Goal: Information Seeking & Learning: Learn about a topic

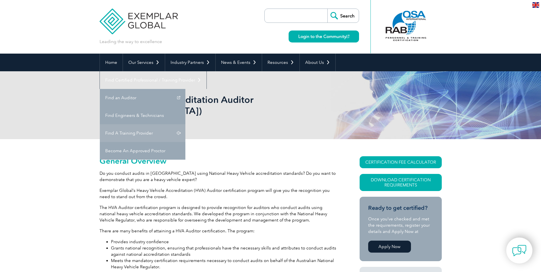
click at [185, 124] on link "Find A Training Provider" at bounding box center [143, 133] width 86 height 18
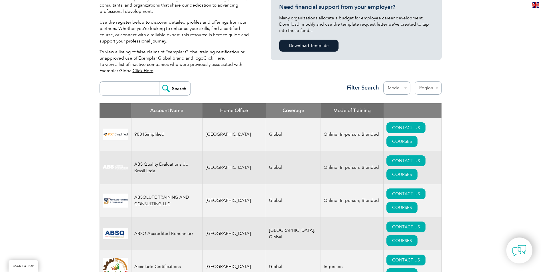
scroll to position [143, 0]
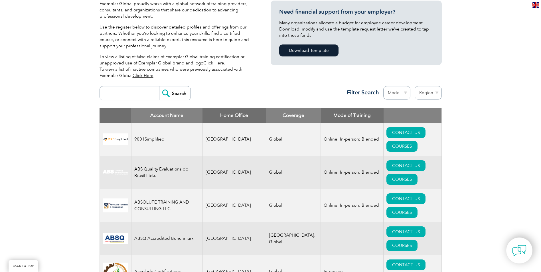
click at [436, 96] on select "Region Australia Bahrain Bangladesh Brazil Canada Colombia Dominican Republic E…" at bounding box center [428, 92] width 27 height 13
select select "Australia"
click at [415, 86] on select "Region Australia Bahrain Bangladesh Brazil Canada Colombia Dominican Republic E…" at bounding box center [428, 92] width 27 height 13
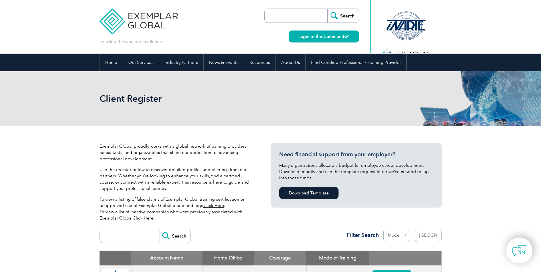
select select "[GEOGRAPHIC_DATA]"
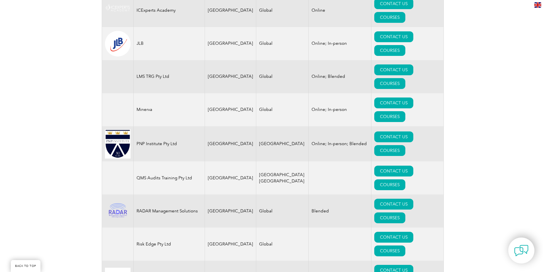
scroll to position [671, 0]
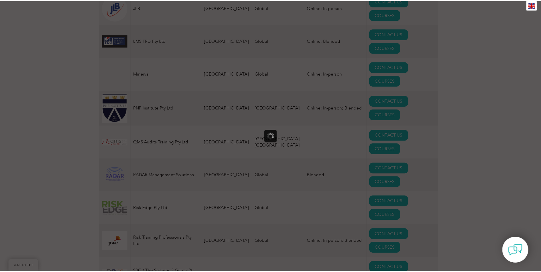
scroll to position [0, 0]
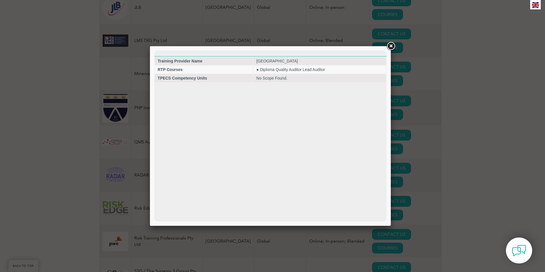
click at [389, 44] on link at bounding box center [391, 46] width 10 height 10
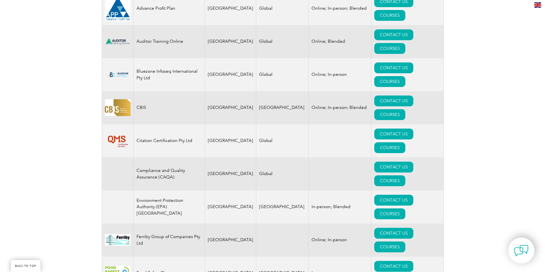
scroll to position [244, 0]
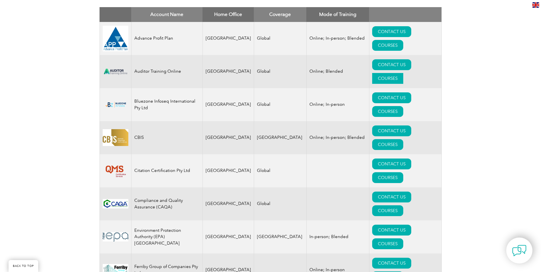
click at [403, 73] on link "COURSES" at bounding box center [387, 78] width 31 height 11
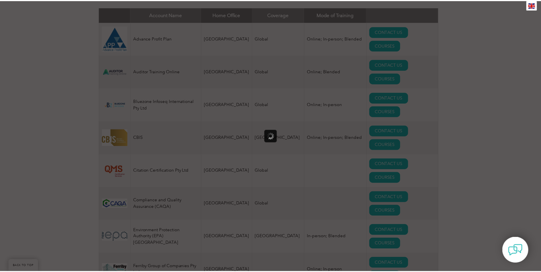
scroll to position [0, 0]
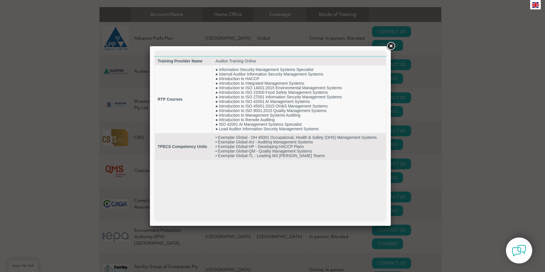
click at [395, 44] on link at bounding box center [391, 46] width 10 height 10
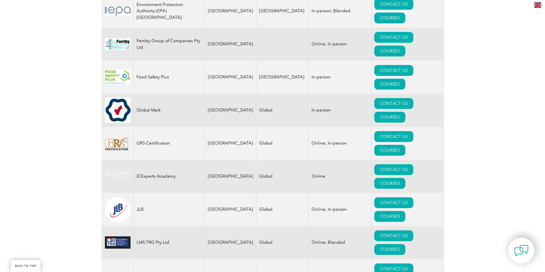
scroll to position [500, 0]
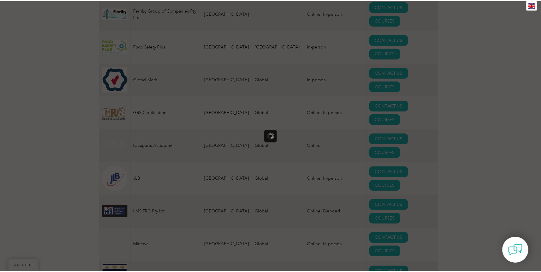
scroll to position [0, 0]
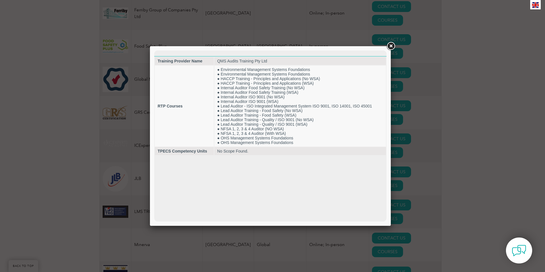
click at [392, 47] on link at bounding box center [391, 46] width 10 height 10
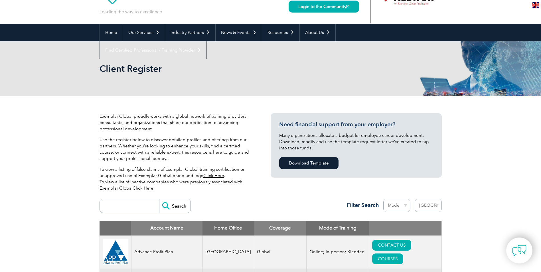
scroll to position [44, 0]
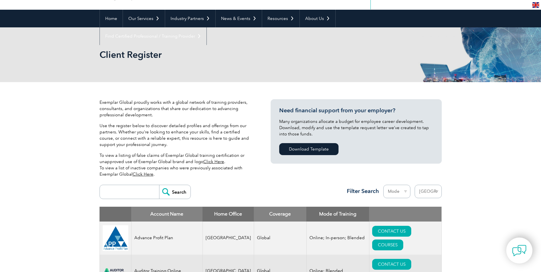
click at [121, 190] on input "search" at bounding box center [131, 192] width 56 height 14
click at [399, 194] on select "Mode Online In-person Blended" at bounding box center [396, 191] width 27 height 13
click at [106, 20] on link "Home" at bounding box center [111, 19] width 23 height 18
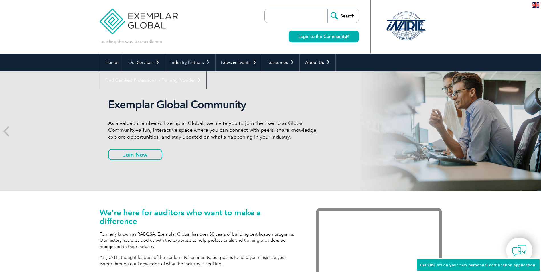
click at [278, 20] on input "search" at bounding box center [297, 16] width 60 height 14
type input "NHVR"
click at [327, 9] on input "Search" at bounding box center [342, 16] width 31 height 14
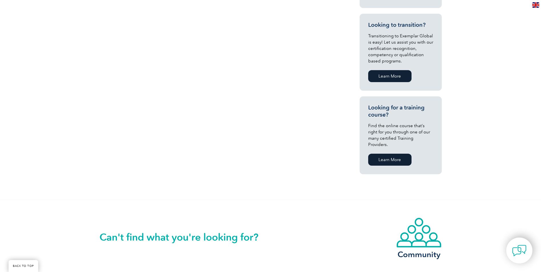
scroll to position [314, 0]
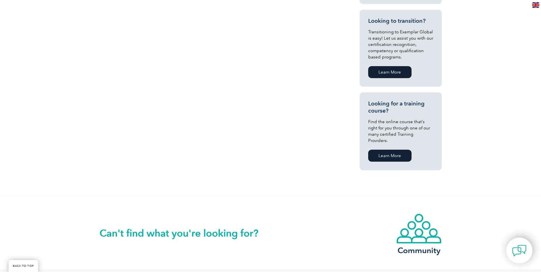
drag, startPoint x: 396, startPoint y: 147, endPoint x: 390, endPoint y: 147, distance: 6.3
click at [396, 150] on link "Learn More" at bounding box center [389, 156] width 43 height 12
